Goal: Find specific page/section: Find specific page/section

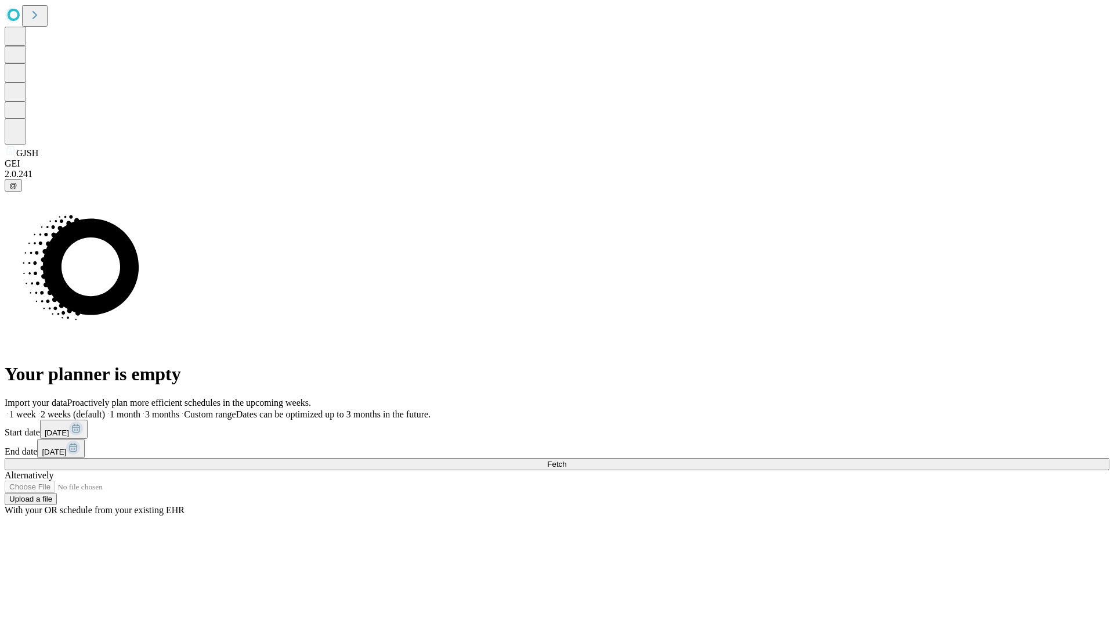
click at [567, 460] on span "Fetch" at bounding box center [556, 464] width 19 height 9
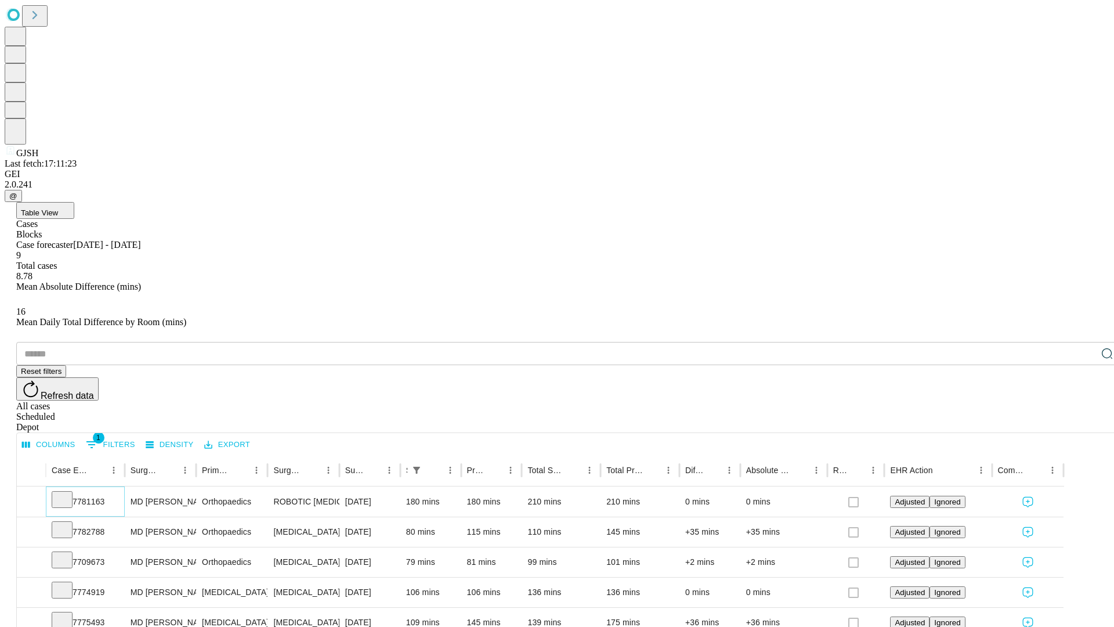
click at [68, 493] on icon at bounding box center [62, 499] width 12 height 12
